Goal: Information Seeking & Learning: Learn about a topic

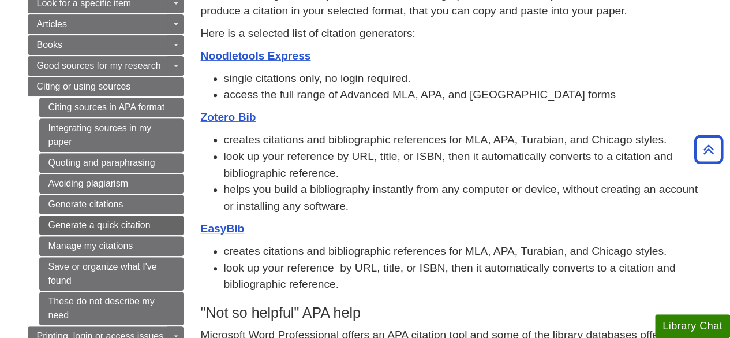
scroll to position [231, 0]
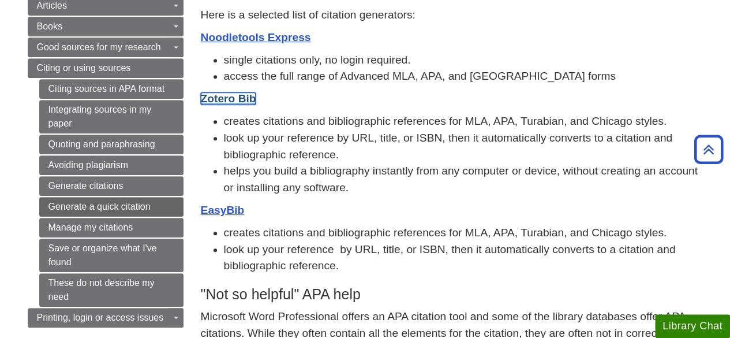
click at [242, 99] on link "Zotero Bib" at bounding box center [228, 98] width 55 height 12
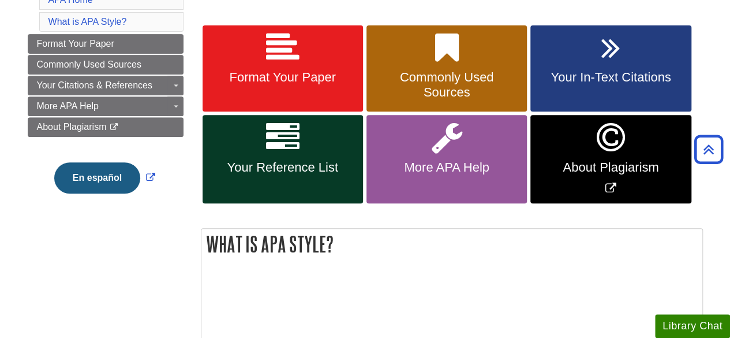
scroll to position [231, 0]
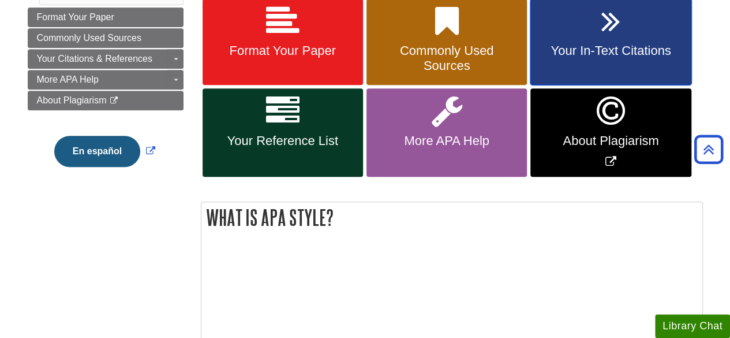
click at [585, 43] on link "Your In-Text Citations" at bounding box center [610, 42] width 160 height 87
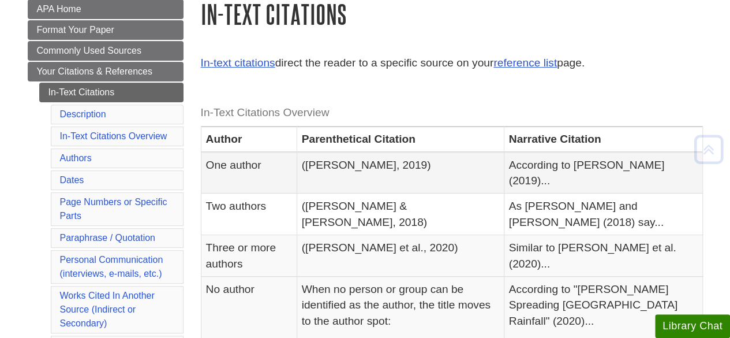
scroll to position [231, 0]
